Goal: Information Seeking & Learning: Learn about a topic

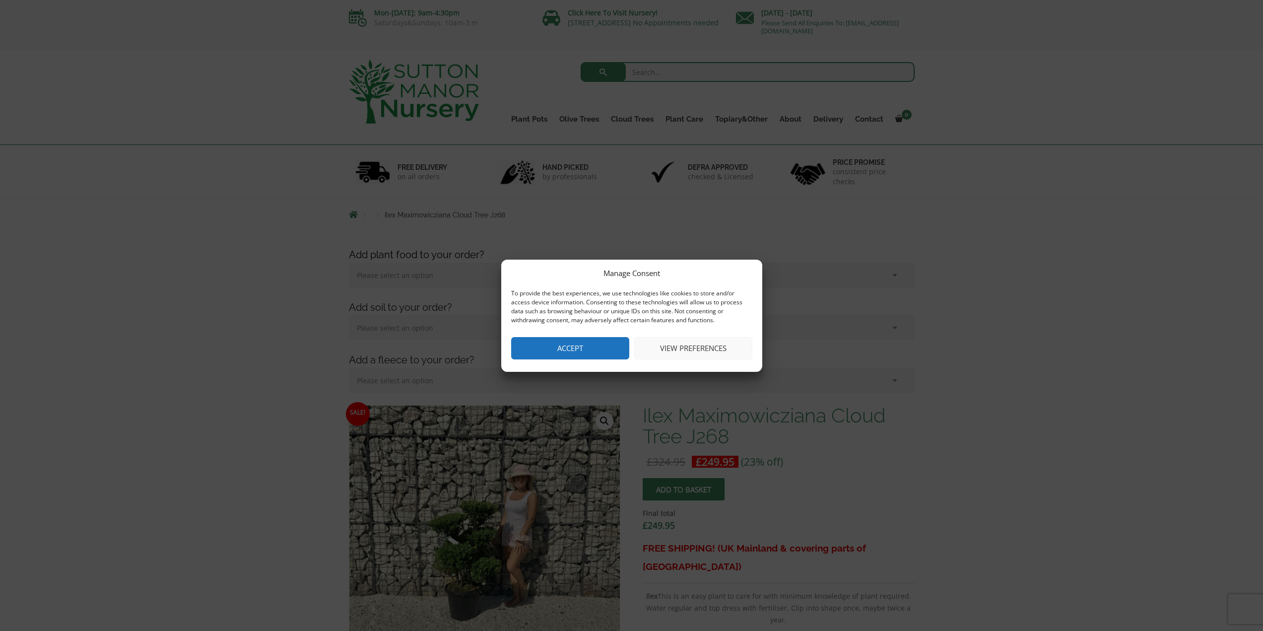
click at [583, 340] on button "Accept" at bounding box center [570, 348] width 118 height 22
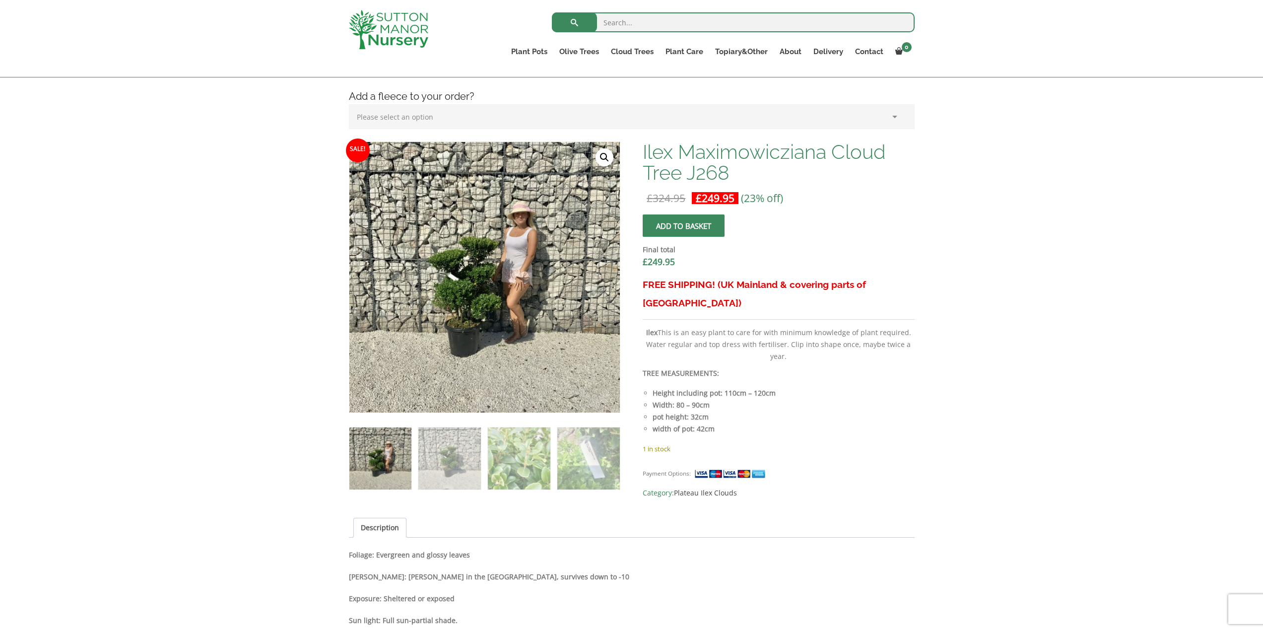
scroll to position [248, 0]
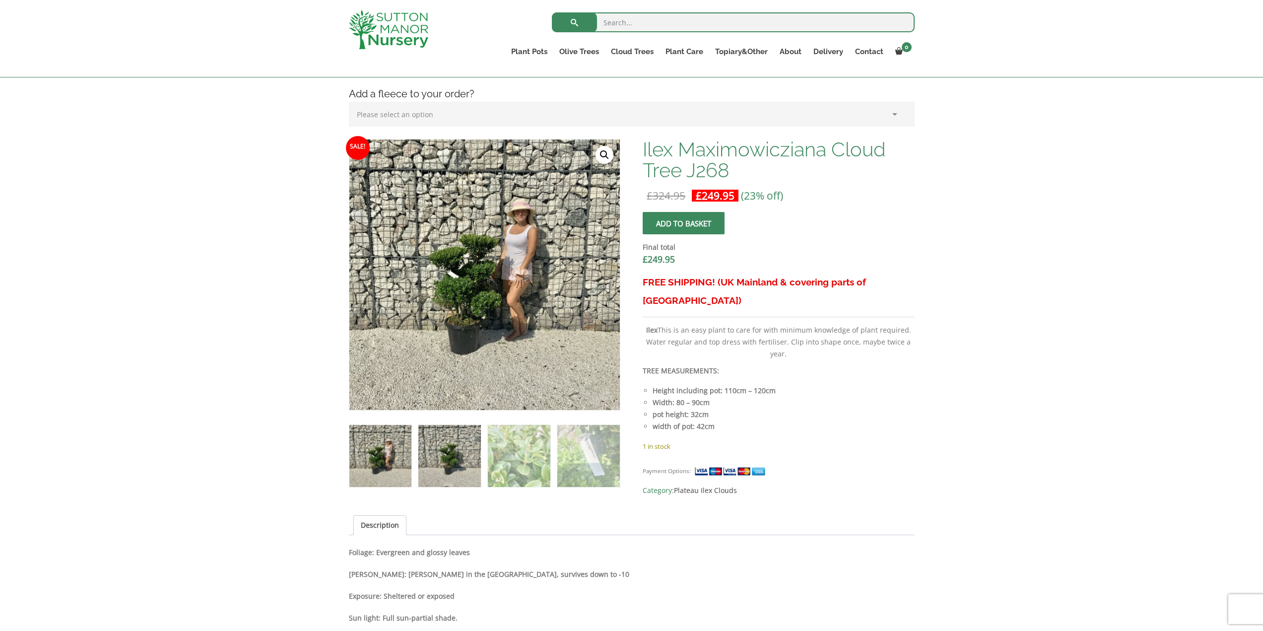
click at [451, 454] on img at bounding box center [449, 456] width 62 height 62
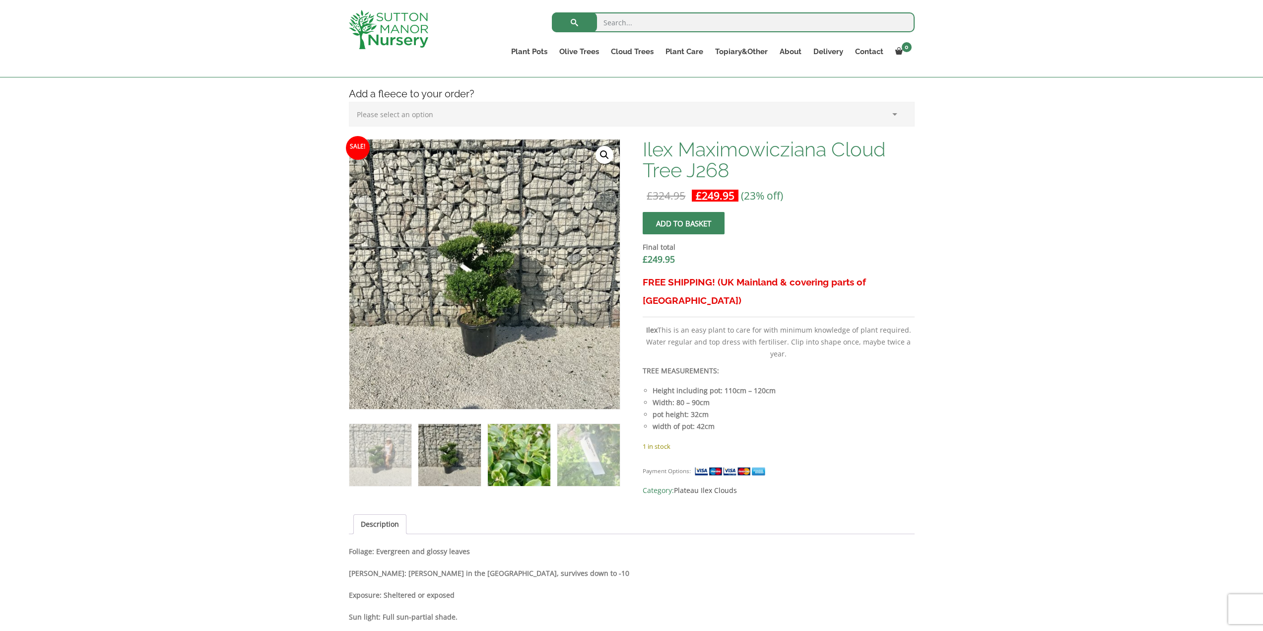
click at [527, 453] on img at bounding box center [519, 455] width 62 height 62
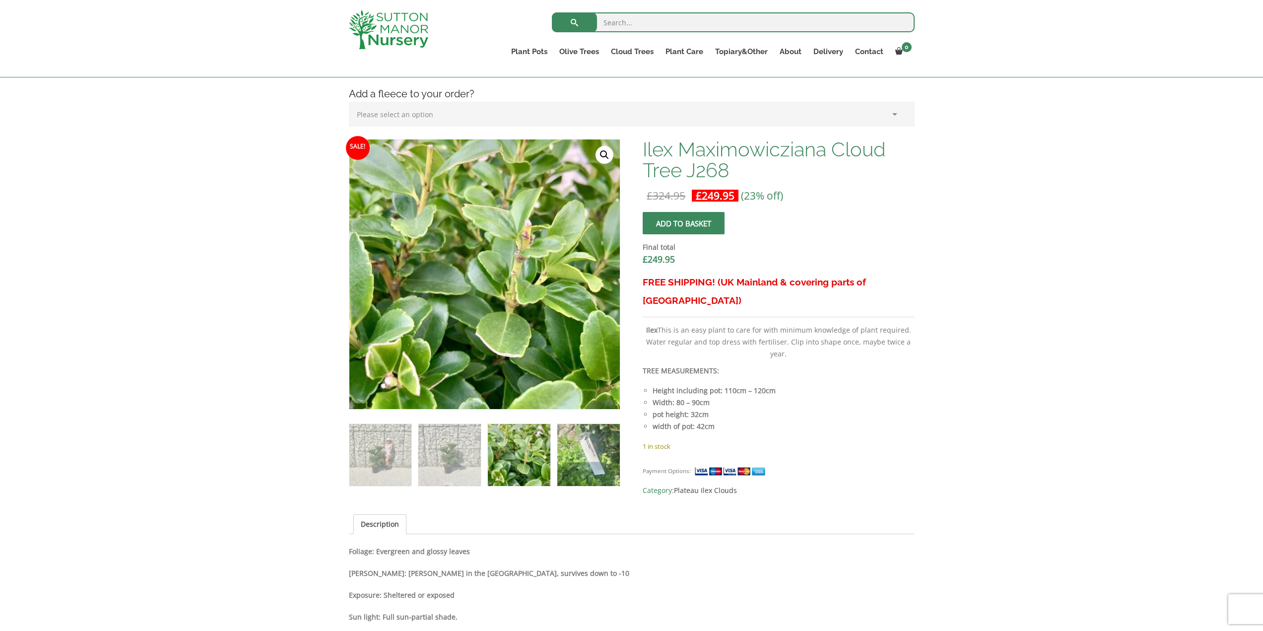
click at [576, 454] on img at bounding box center [588, 455] width 62 height 62
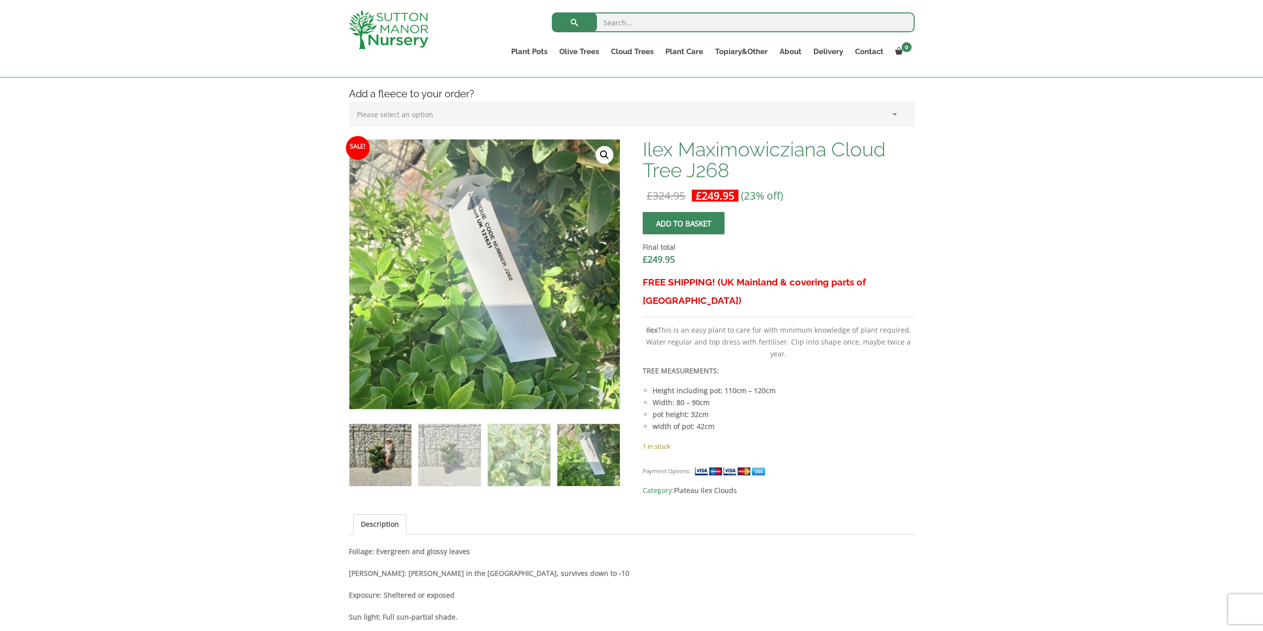
click at [385, 440] on img at bounding box center [380, 455] width 62 height 62
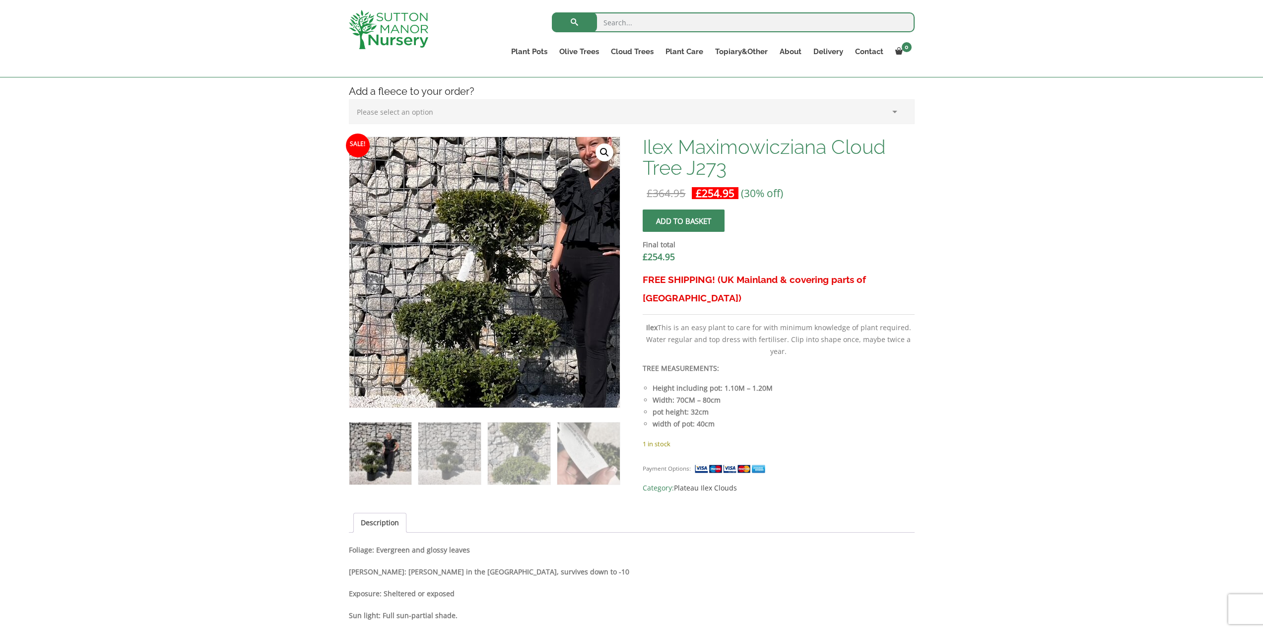
scroll to position [248, 0]
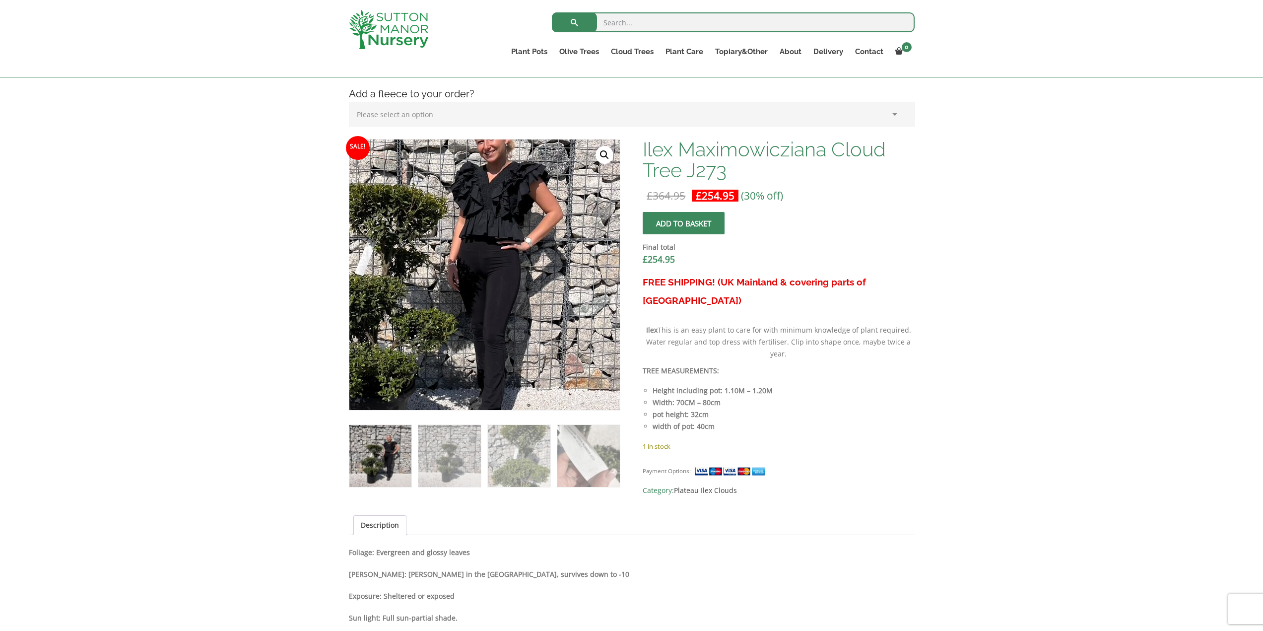
click at [571, 290] on img at bounding box center [430, 265] width 440 height 440
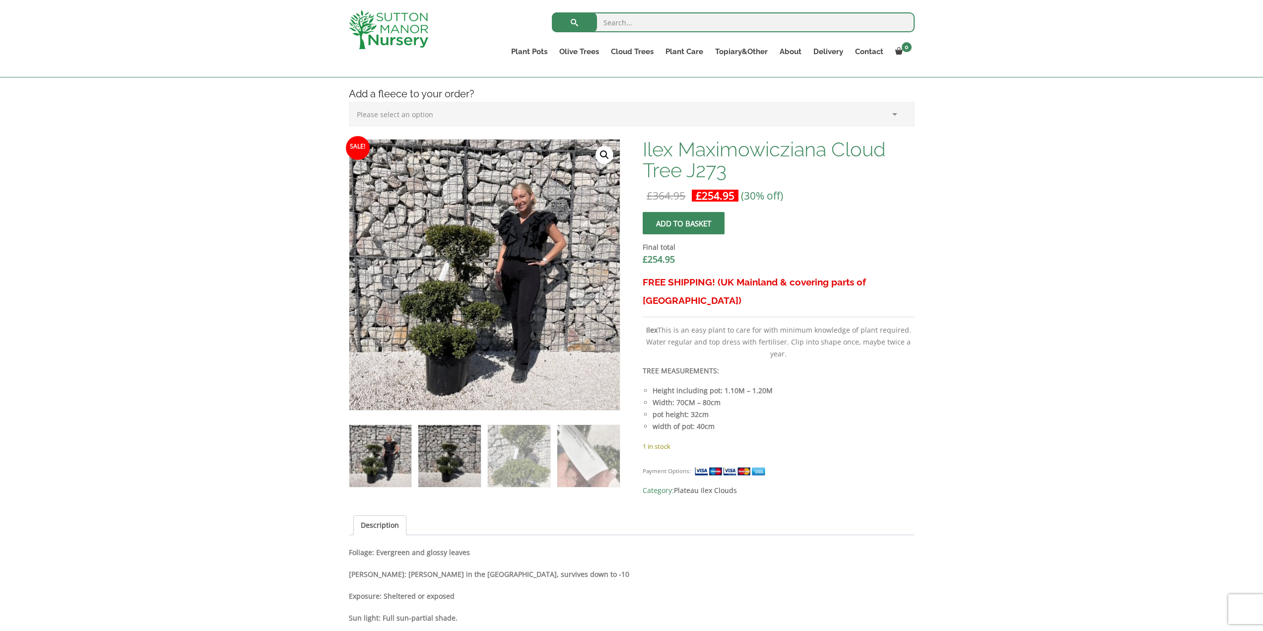
click at [442, 455] on img at bounding box center [449, 456] width 62 height 62
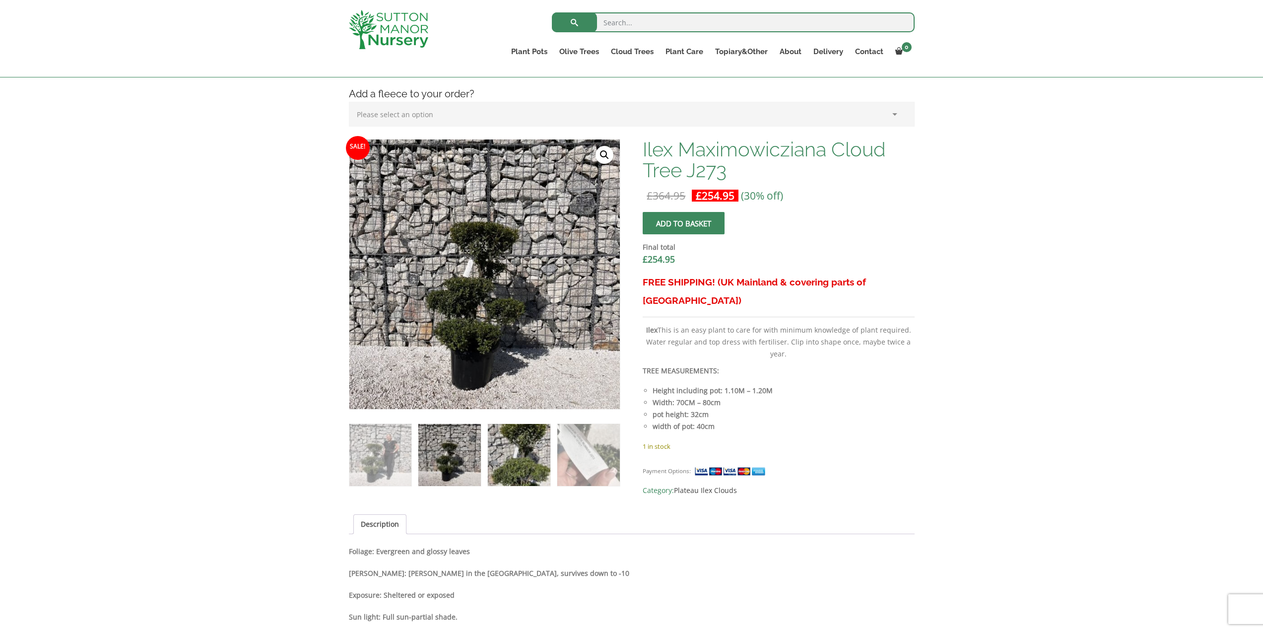
click at [521, 462] on img at bounding box center [519, 455] width 62 height 62
